Goal: Task Accomplishment & Management: Use online tool/utility

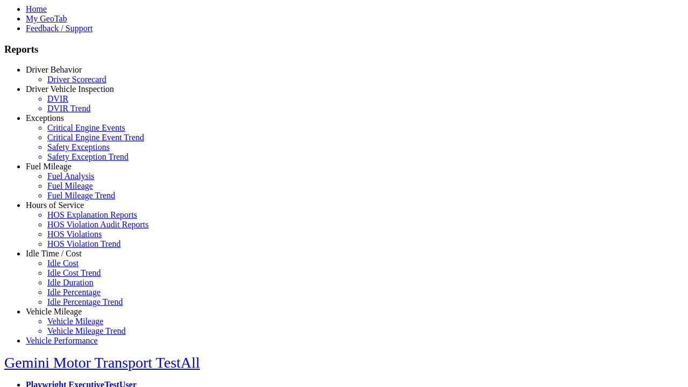
click at [62, 258] on link "Idle Time / Cost" at bounding box center [54, 253] width 56 height 9
click at [70, 268] on link "Idle Cost" at bounding box center [62, 263] width 31 height 9
select select "**"
select select
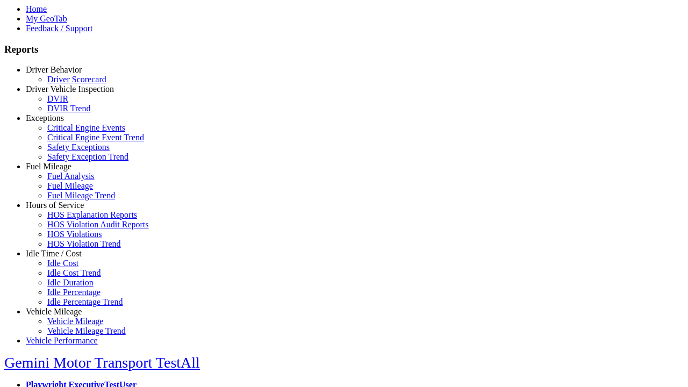
select select
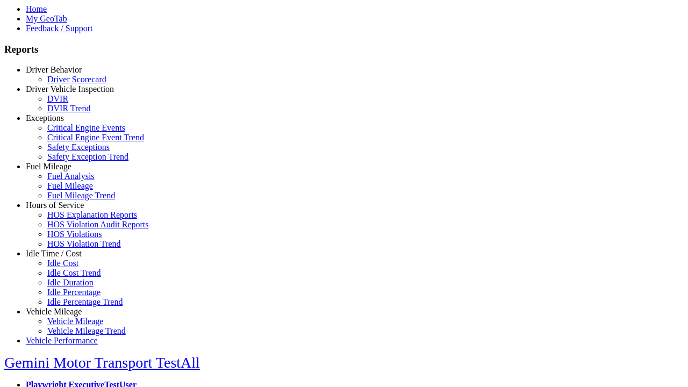
select select
